Goal: Task Accomplishment & Management: Use online tool/utility

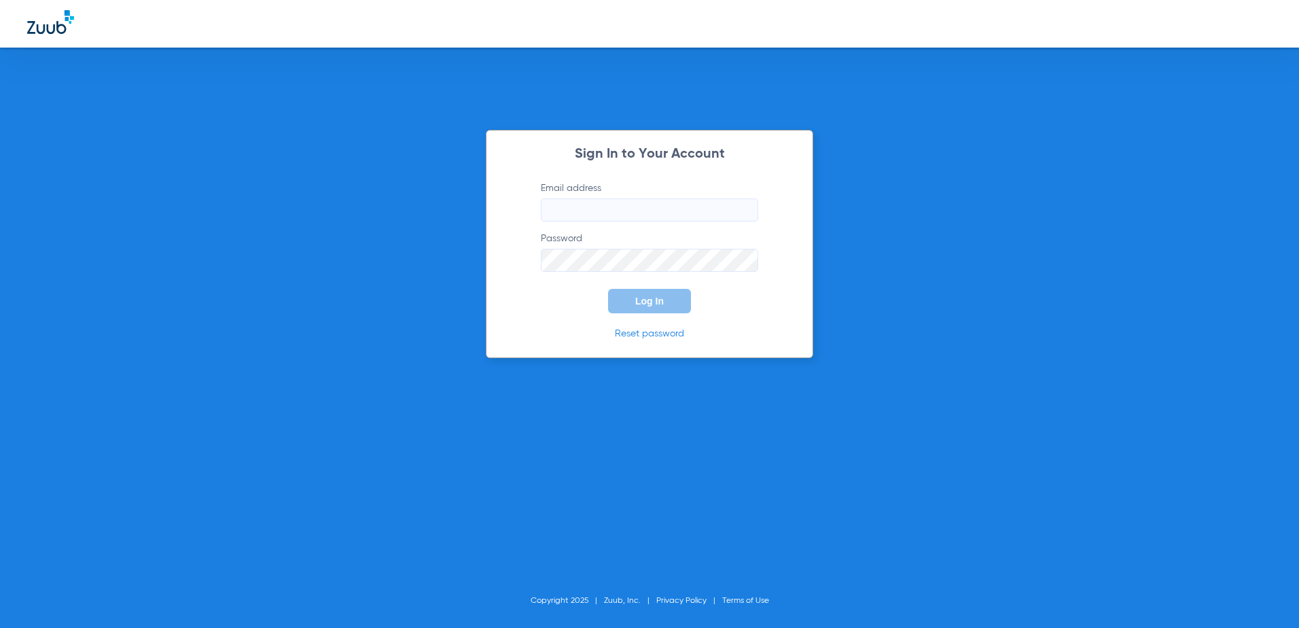
type input "[EMAIL_ADDRESS][DOMAIN_NAME]"
click at [665, 295] on button "Log In" at bounding box center [649, 301] width 83 height 24
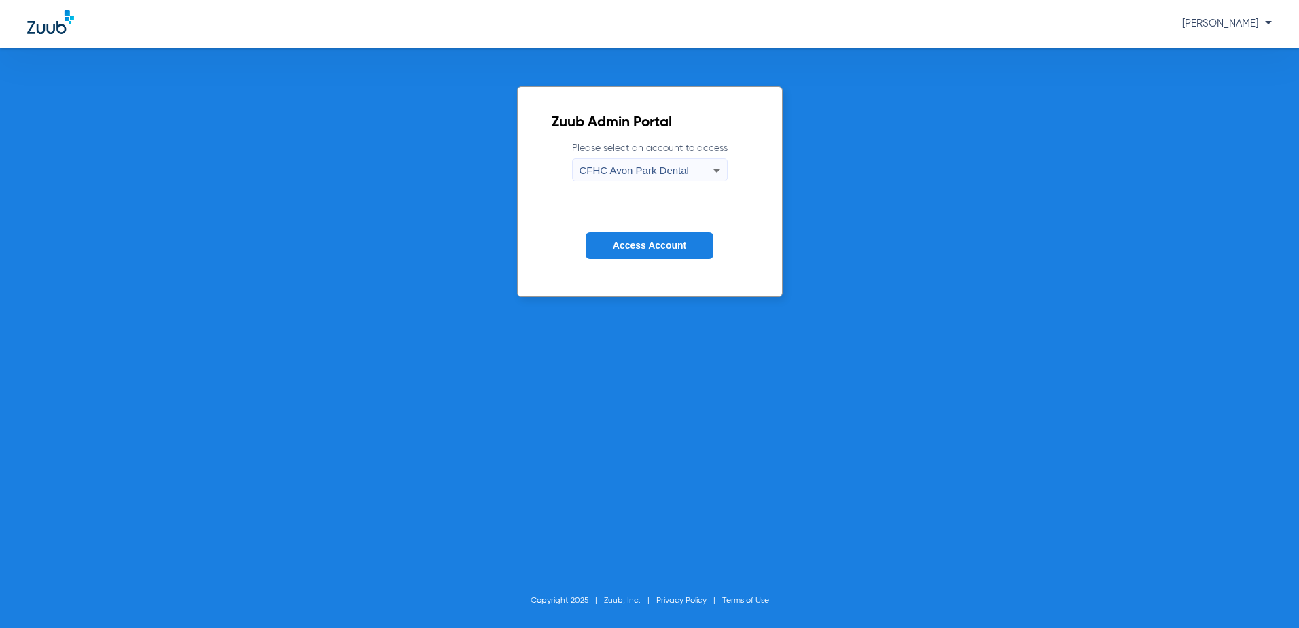
click at [654, 175] on span "CFHC Avon Park Dental" at bounding box center [634, 170] width 109 height 12
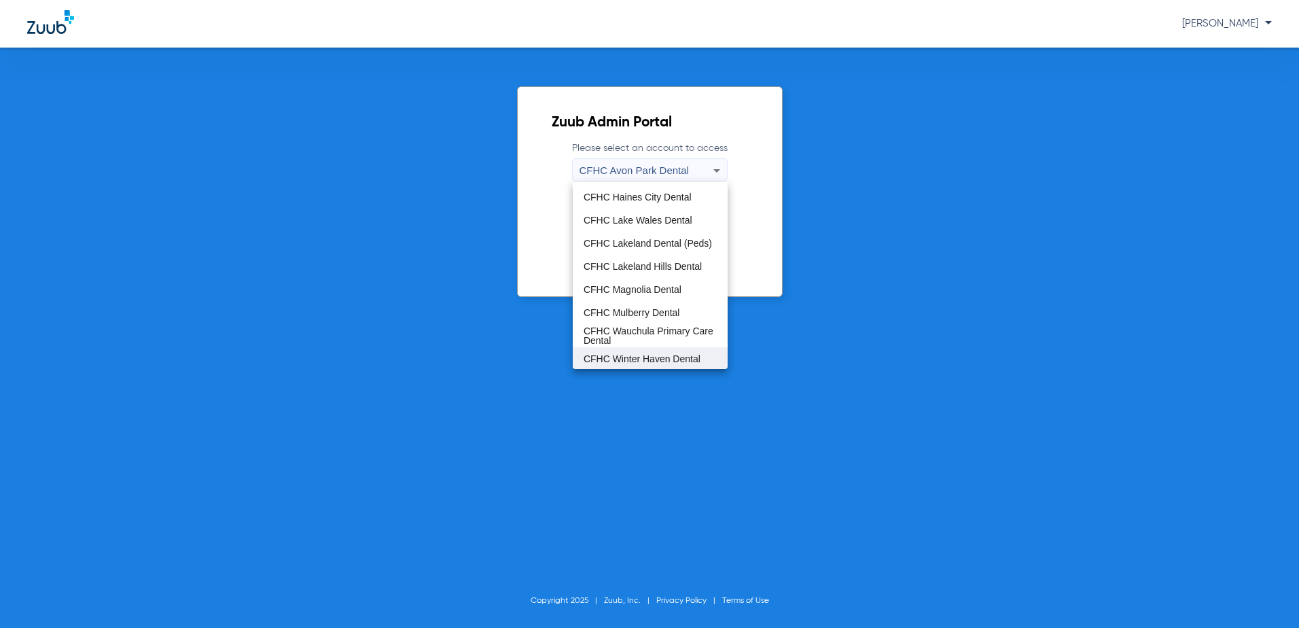
scroll to position [90, 0]
click at [631, 330] on span "CFHC Wauchula Primary Care Dental" at bounding box center [650, 334] width 133 height 19
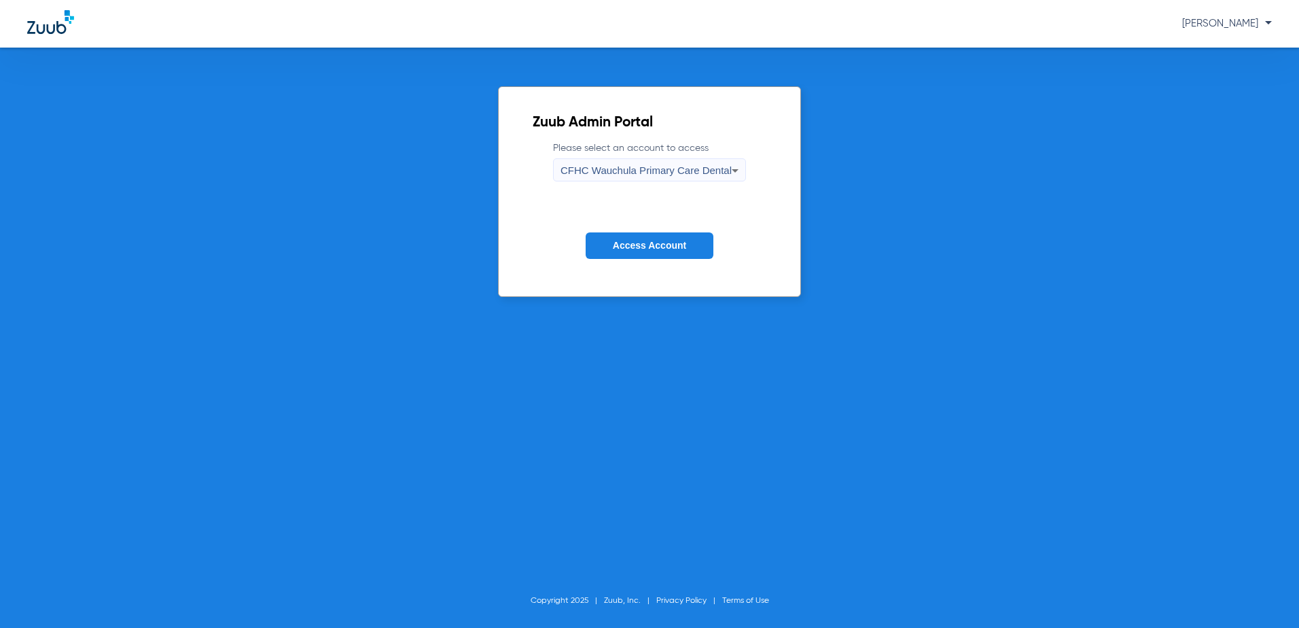
click at [641, 253] on button "Access Account" at bounding box center [650, 245] width 128 height 27
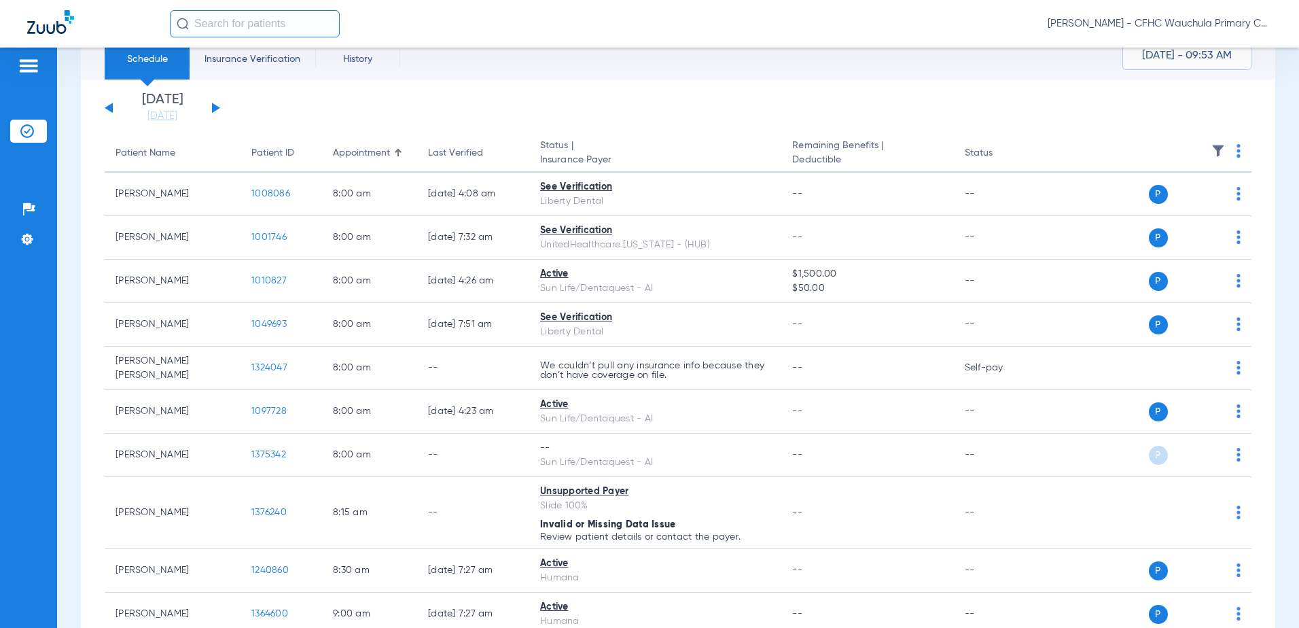
scroll to position [68, 0]
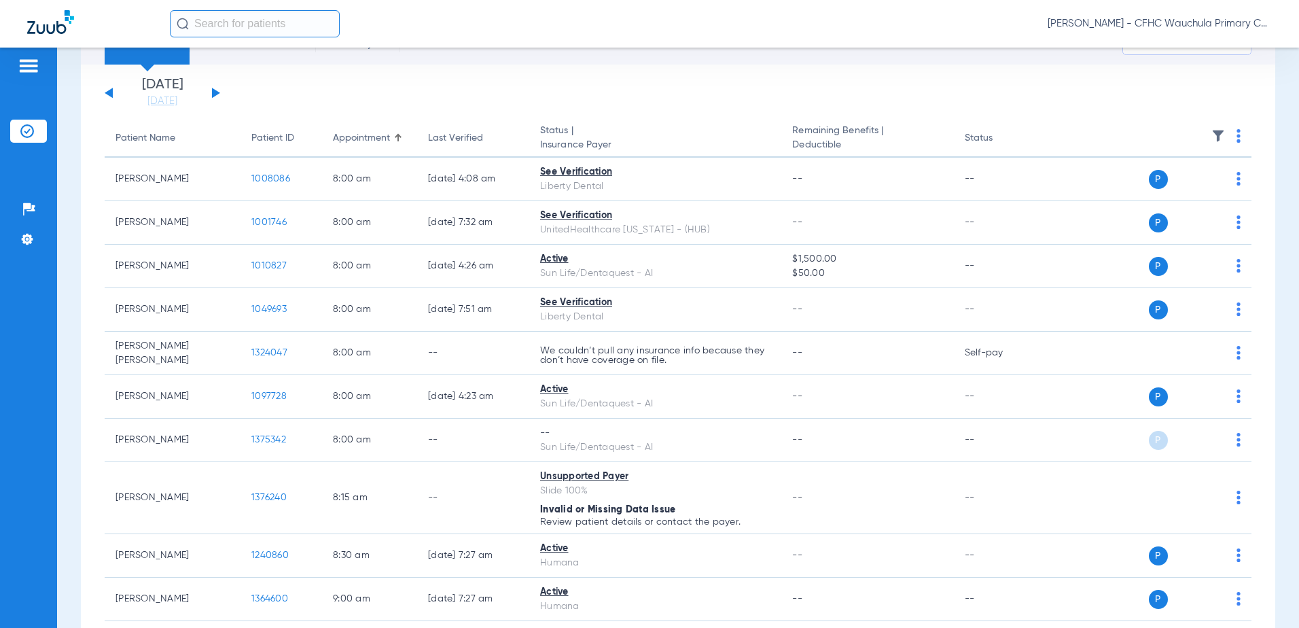
click at [213, 92] on button at bounding box center [216, 93] width 8 height 10
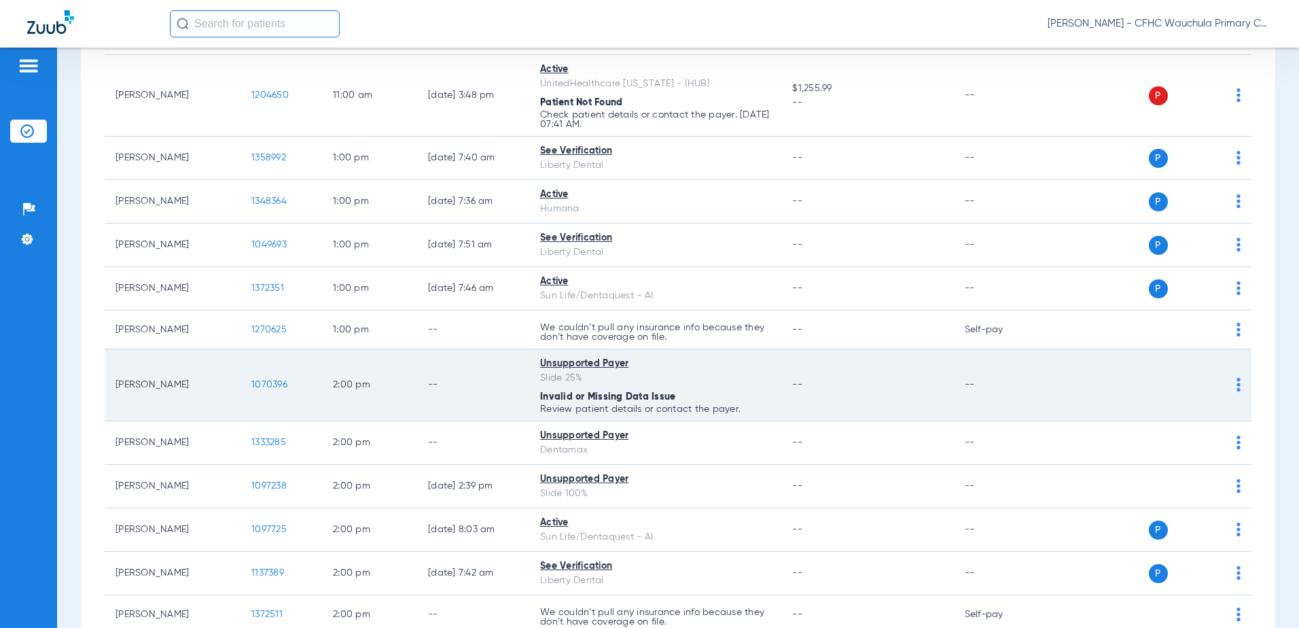
scroll to position [1563, 0]
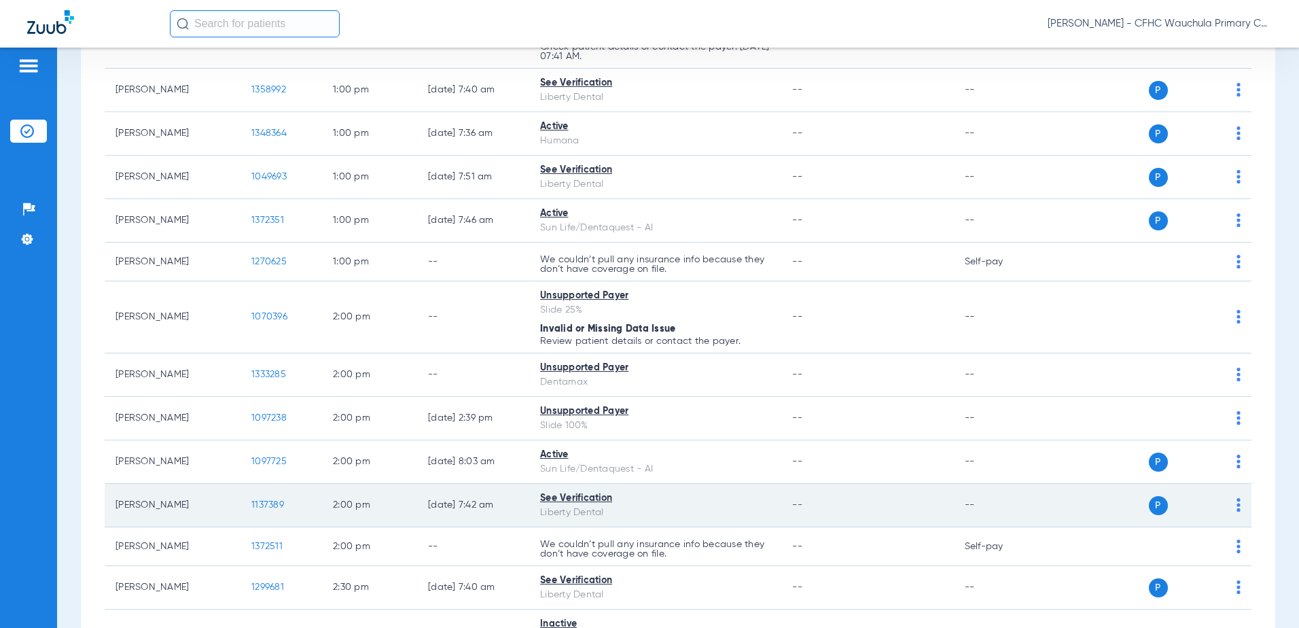
click at [270, 502] on span "1137389" at bounding box center [267, 505] width 33 height 10
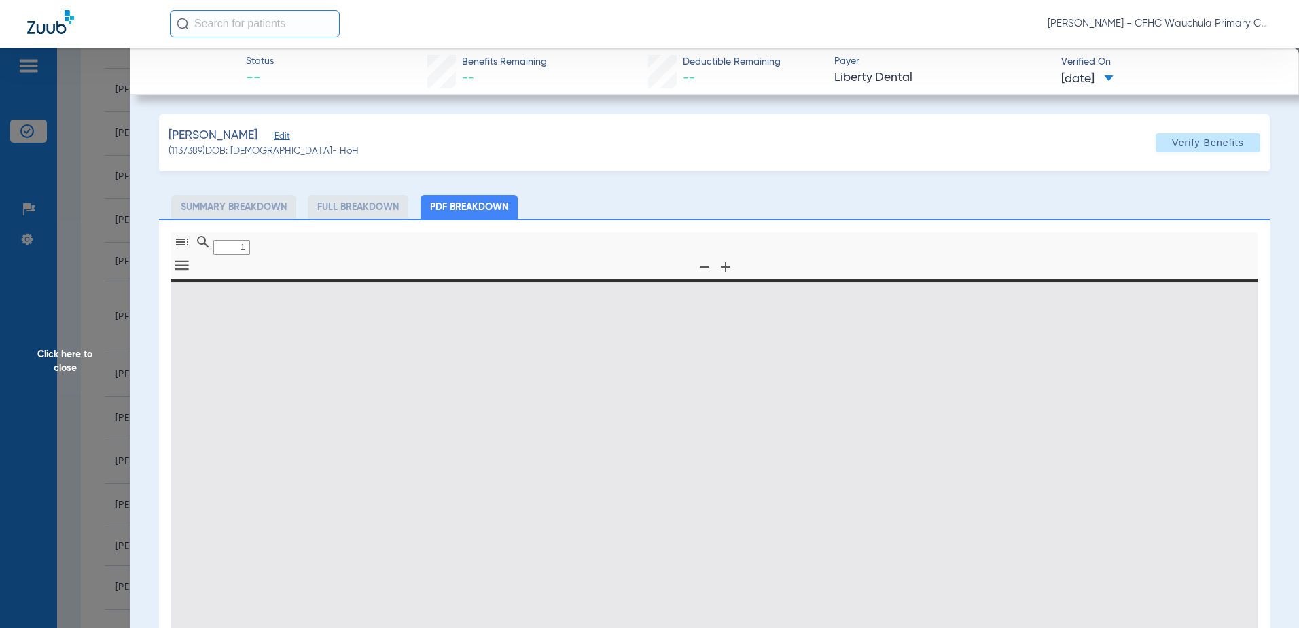
type input "0"
select select "page-width"
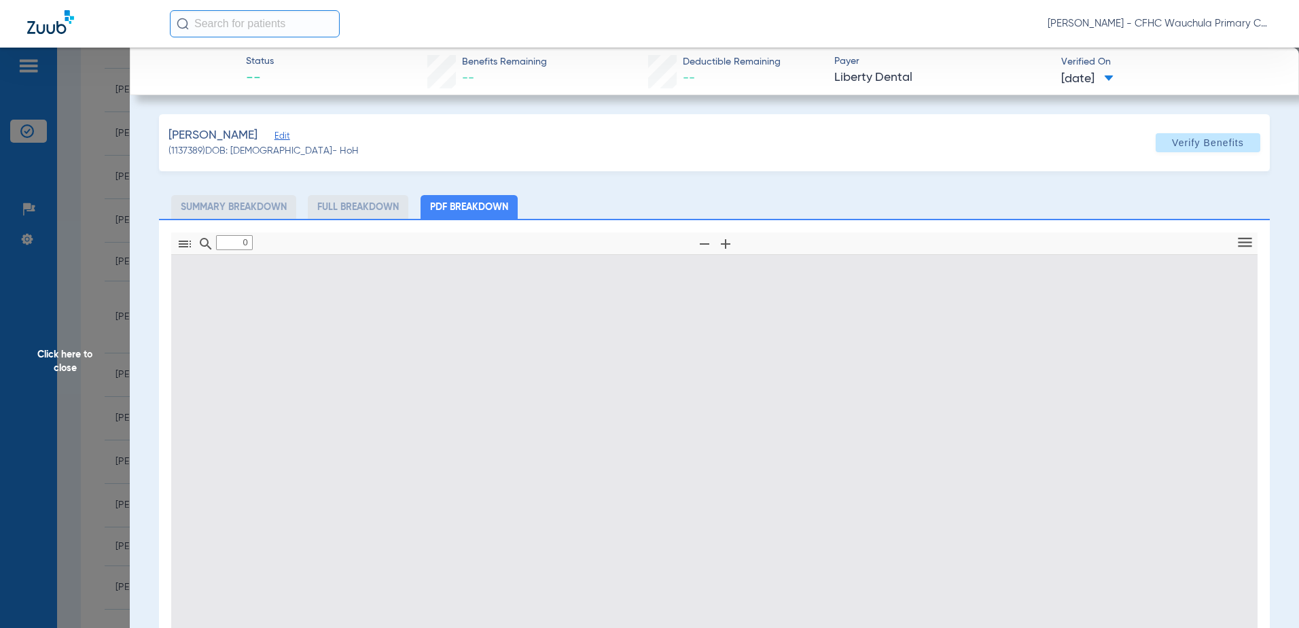
type input "1"
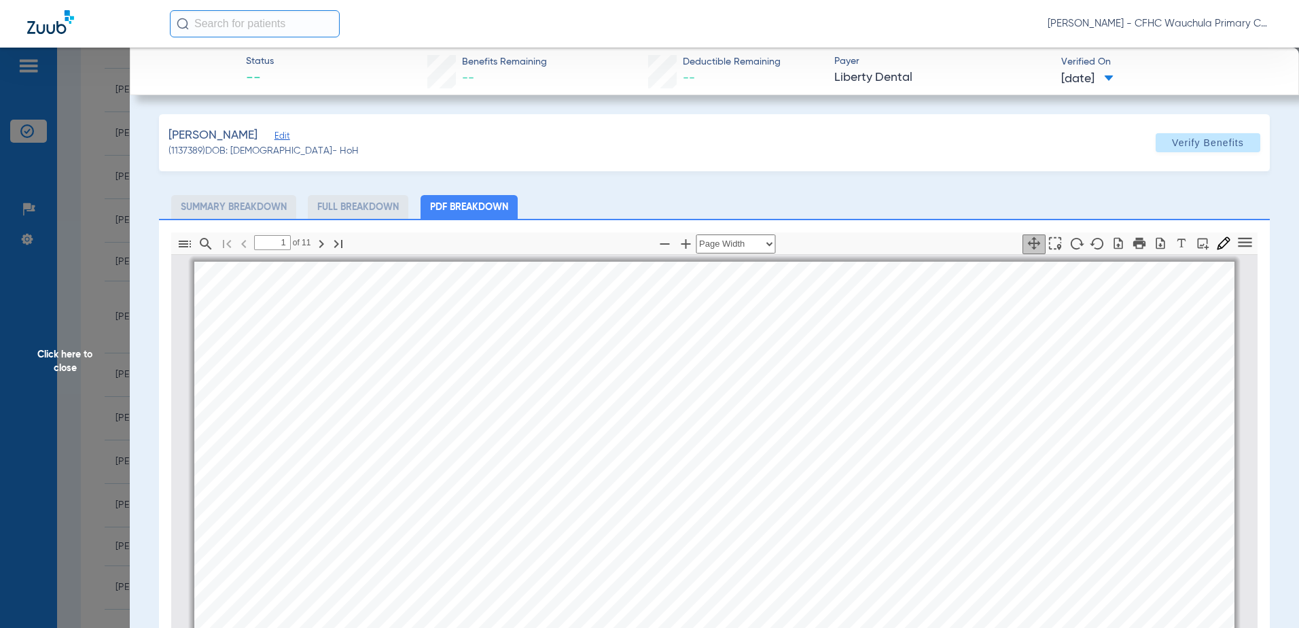
scroll to position [7, 0]
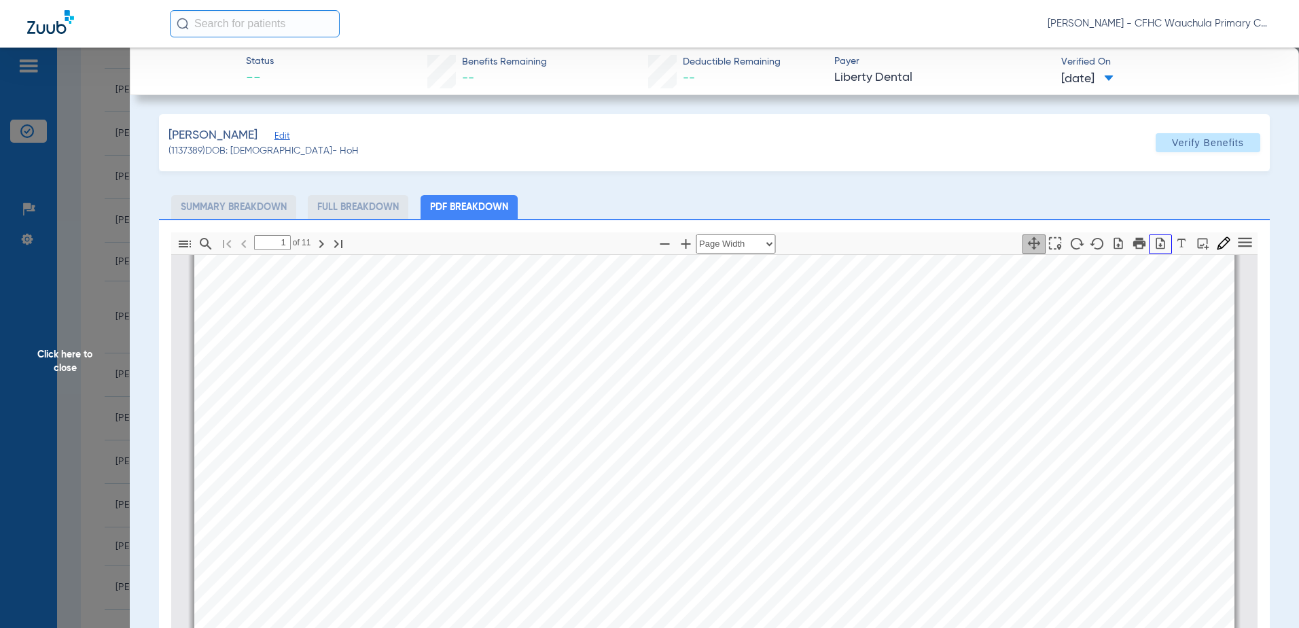
click at [1157, 247] on icon "button" at bounding box center [1161, 243] width 14 height 14
click at [120, 229] on span "Click here to close" at bounding box center [65, 362] width 130 height 628
